Goal: Information Seeking & Learning: Learn about a topic

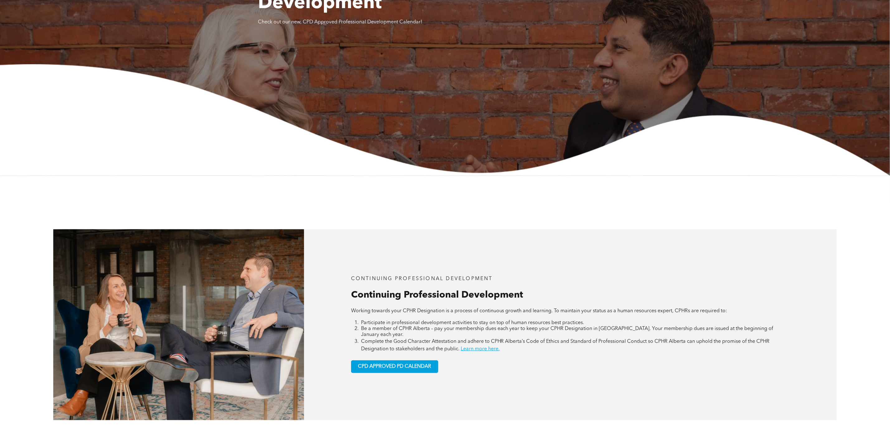
scroll to position [30, 0]
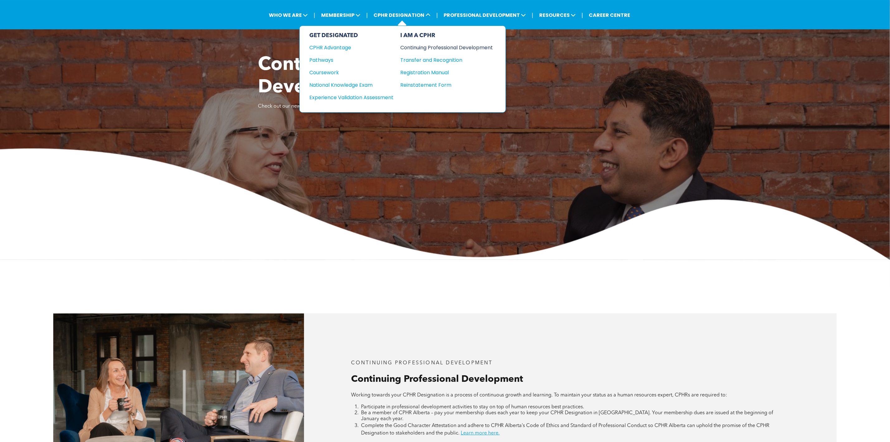
click at [423, 45] on div "Continuing Professional Development" at bounding box center [442, 48] width 83 height 8
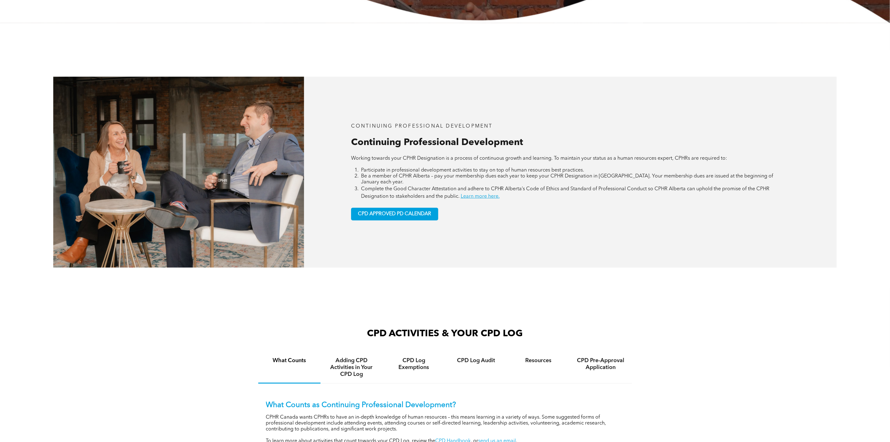
scroll to position [467, 0]
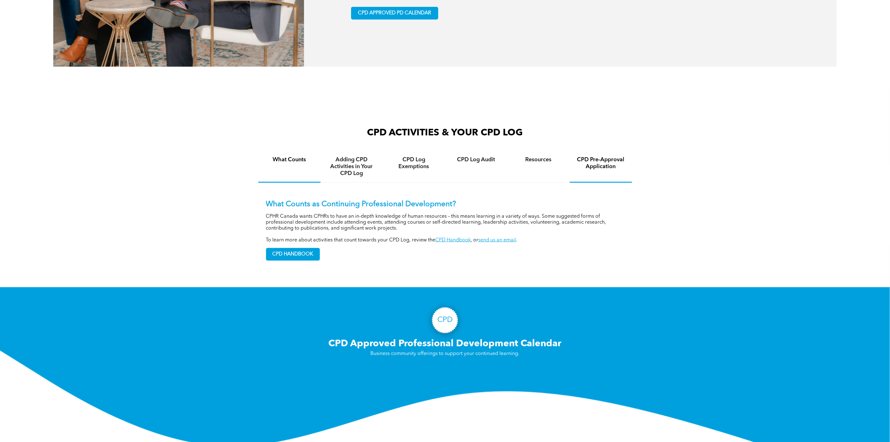
click at [611, 168] on div "CPD Pre-Approval Application" at bounding box center [601, 166] width 62 height 32
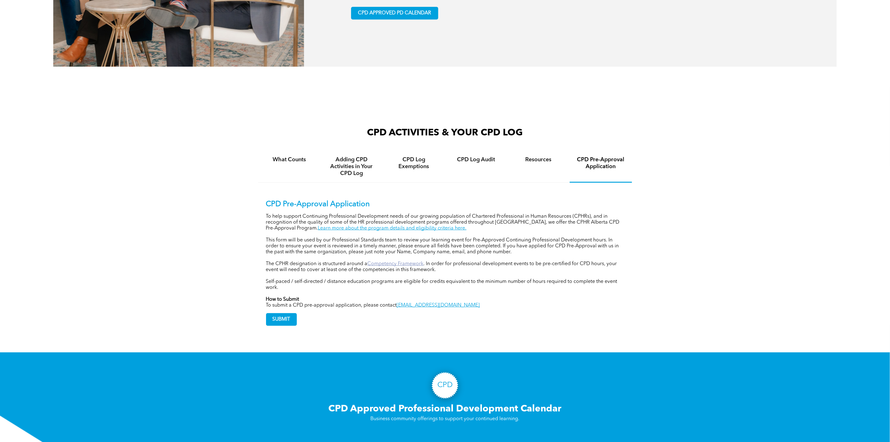
click at [422, 261] on link "Competency Framework" at bounding box center [396, 263] width 56 height 5
drag, startPoint x: 366, startPoint y: 260, endPoint x: 424, endPoint y: 260, distance: 57.3
click at [424, 261] on p "The CPHR designation is structured around a Competency Framework . In order for…" at bounding box center [445, 267] width 358 height 12
copy p "Competency Framework"
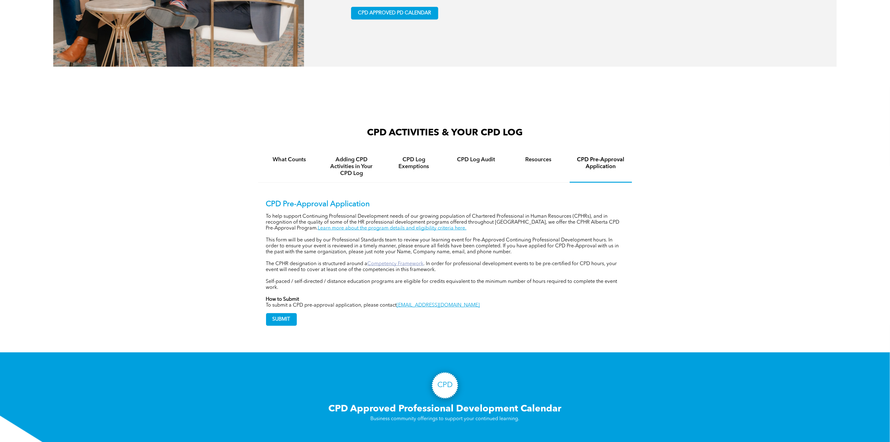
click at [412, 261] on link "Competency Framework" at bounding box center [396, 263] width 56 height 5
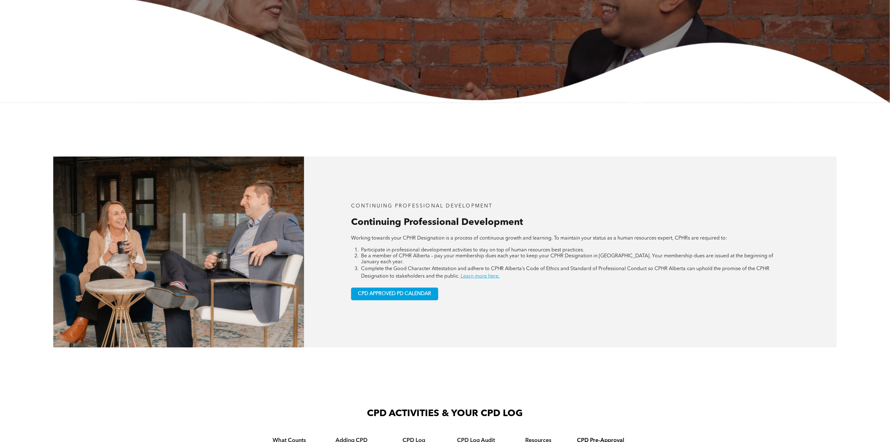
scroll to position [0, 0]
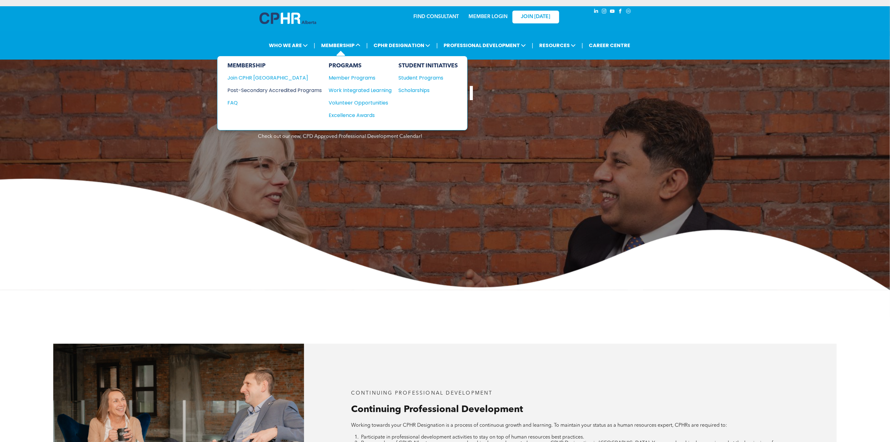
click at [298, 89] on div "Post-Secondary Accredited Programs" at bounding box center [269, 90] width 85 height 8
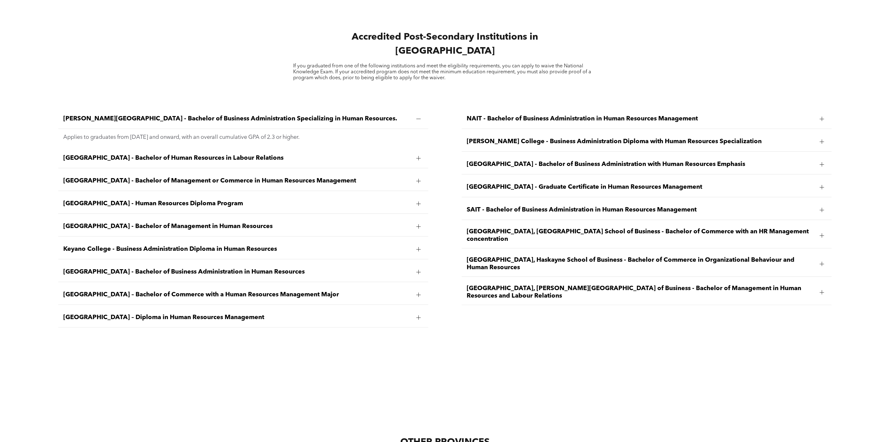
scroll to position [1075, 0]
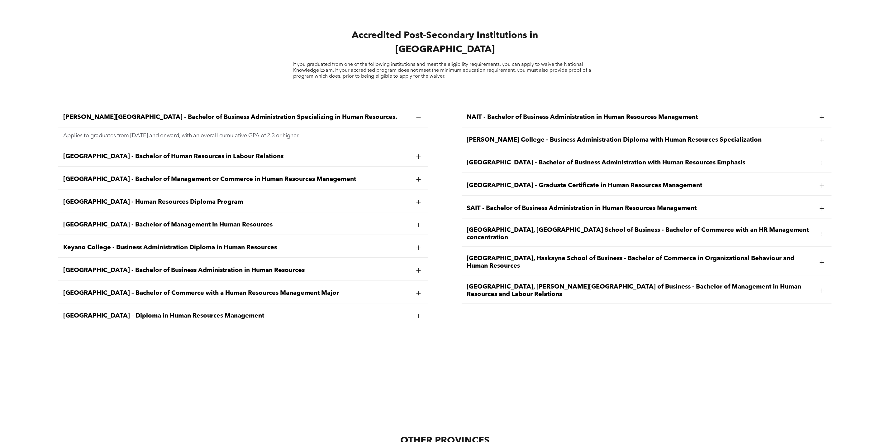
click at [158, 215] on div "[GEOGRAPHIC_DATA] - Bachelor of Management in Human Resources" at bounding box center [243, 225] width 370 height 20
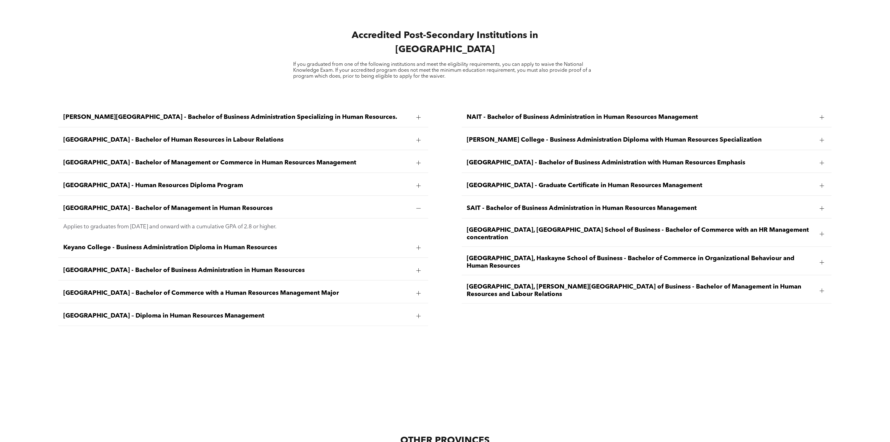
drag, startPoint x: 170, startPoint y: 200, endPoint x: 317, endPoint y: 204, distance: 146.8
click at [317, 204] on span "[GEOGRAPHIC_DATA] - Bachelor of Management in Human Resources" at bounding box center [237, 207] width 348 height 7
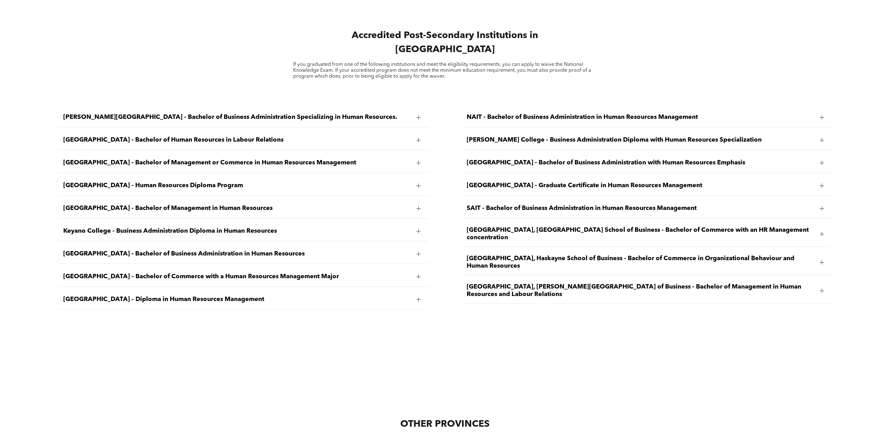
copy span "Bachelor of Management in Human Resources"
